Goal: Information Seeking & Learning: Learn about a topic

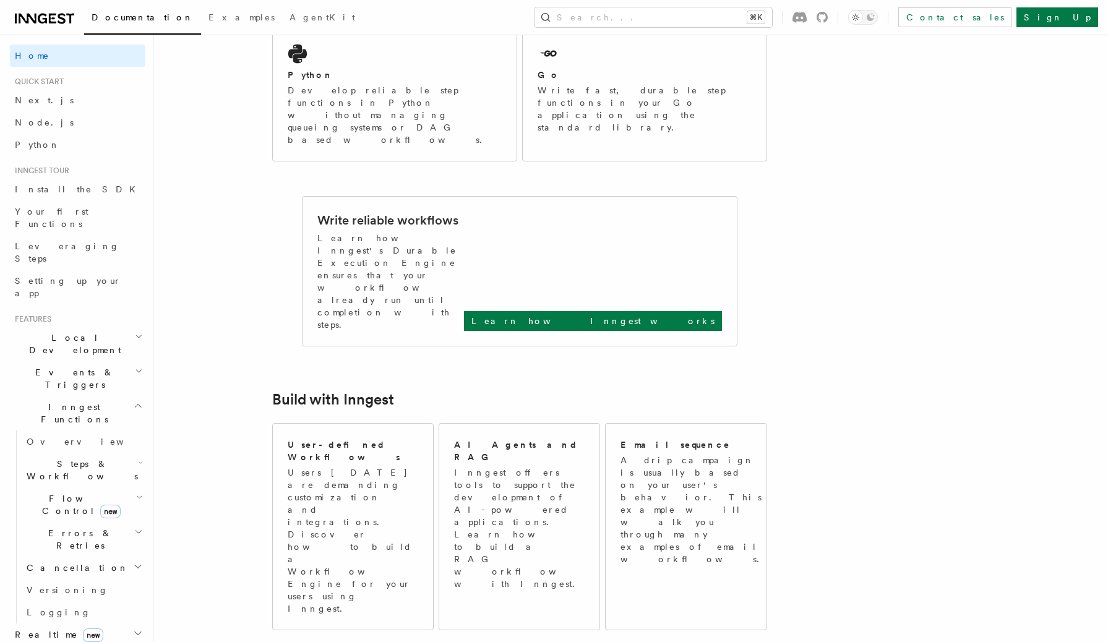
scroll to position [365, 0]
click at [664, 314] on p "Learn how Inngest works" at bounding box center [592, 320] width 243 height 12
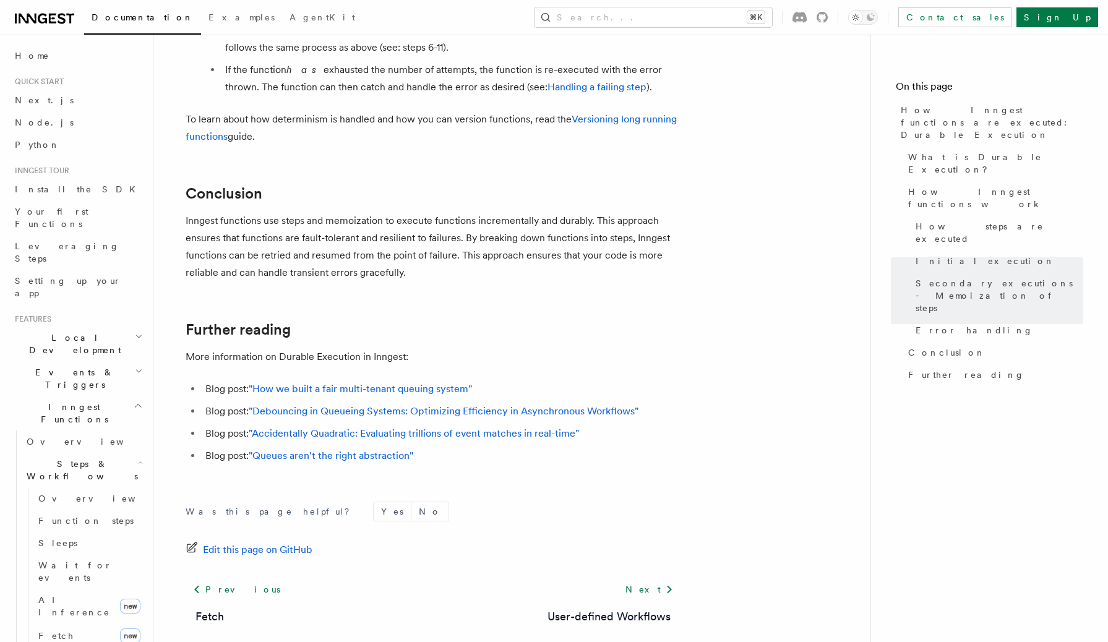
scroll to position [2290, 0]
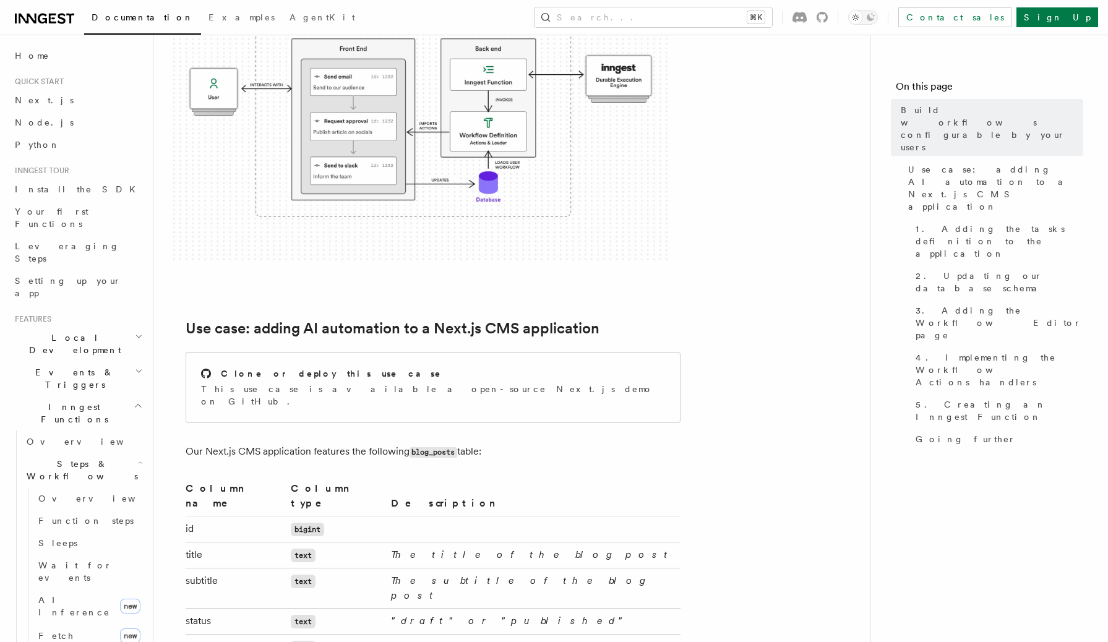
scroll to position [430, 0]
